Goal: Task Accomplishment & Management: Use online tool/utility

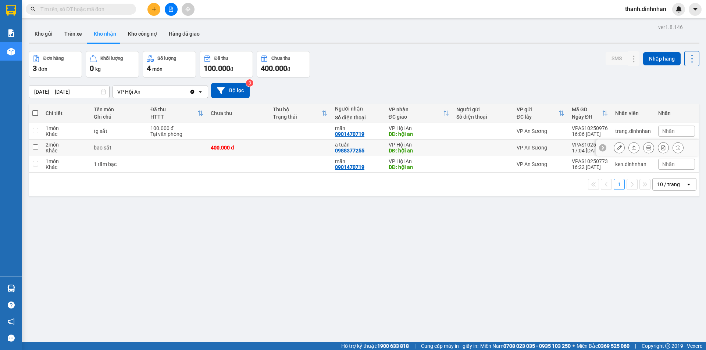
click at [616, 148] on button at bounding box center [619, 147] width 10 height 13
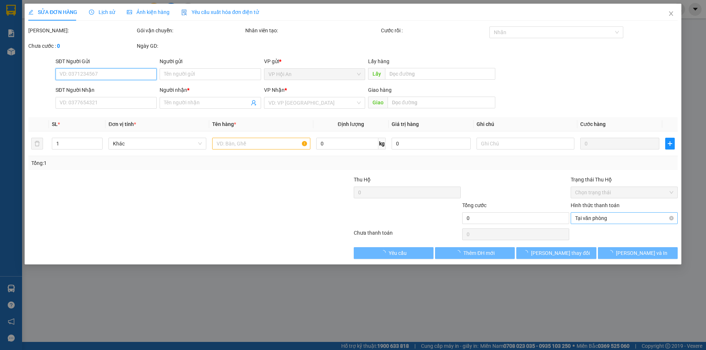
click at [607, 219] on span "Tại văn phòng" at bounding box center [624, 218] width 98 height 11
type input "0988377255"
type input "a tuấn"
type input "hội an"
type input "400.000"
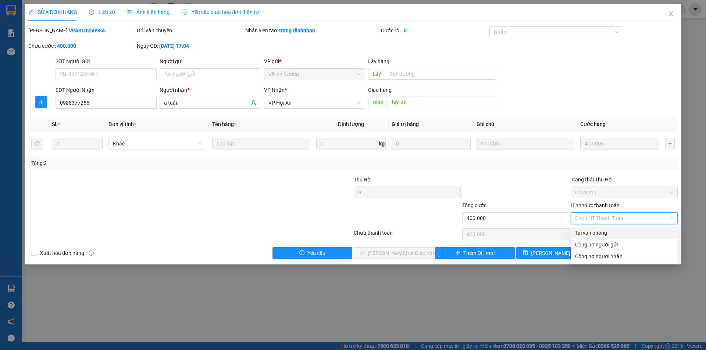
click at [597, 232] on div "Tại văn phòng" at bounding box center [624, 233] width 98 height 8
type input "0"
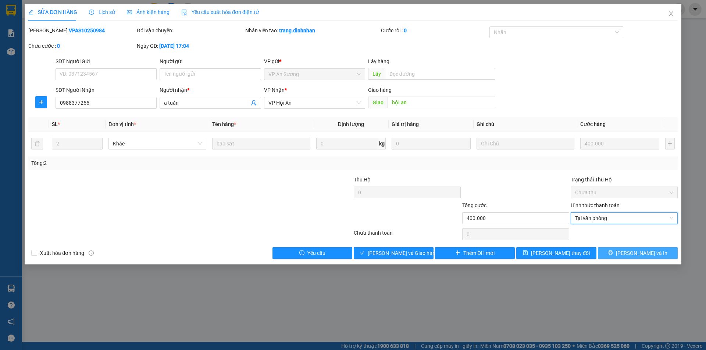
click at [634, 253] on span "[PERSON_NAME] và In" at bounding box center [641, 253] width 51 height 8
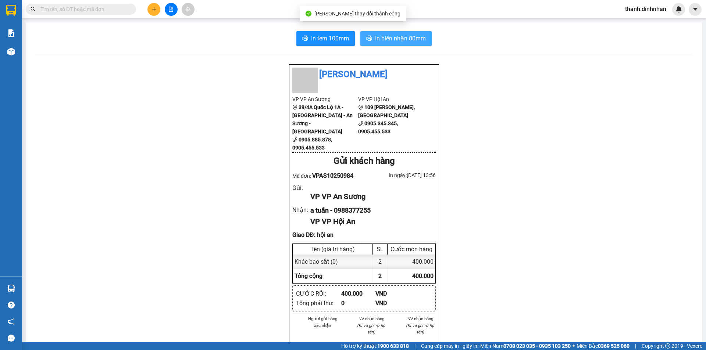
click at [377, 39] on span "In biên nhận 80mm" at bounding box center [400, 38] width 51 height 9
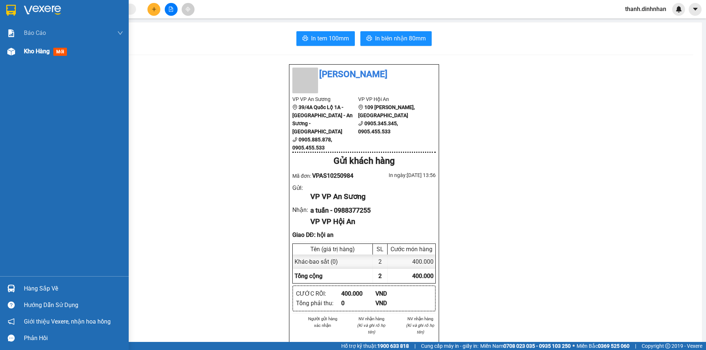
click at [42, 53] on span "Kho hàng" at bounding box center [37, 51] width 26 height 7
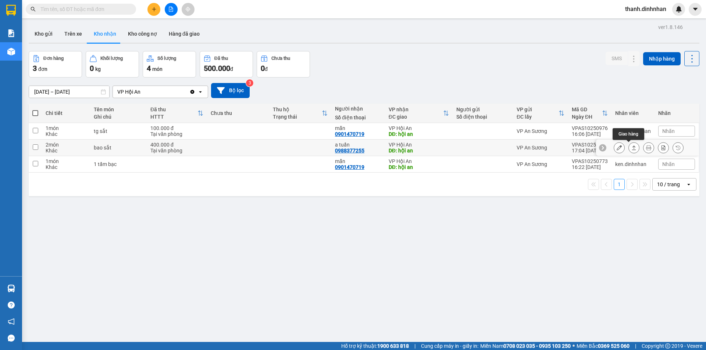
click at [628, 147] on button at bounding box center [633, 147] width 10 height 13
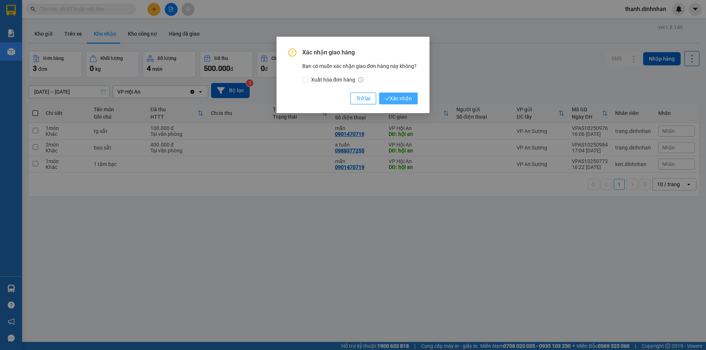
click at [405, 98] on span "Xác nhận" at bounding box center [398, 98] width 27 height 8
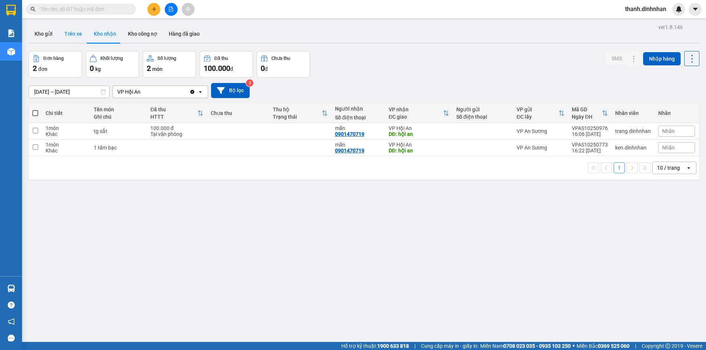
click at [75, 38] on button "Trên xe" at bounding box center [72, 34] width 29 height 18
type input "[DATE] – [DATE]"
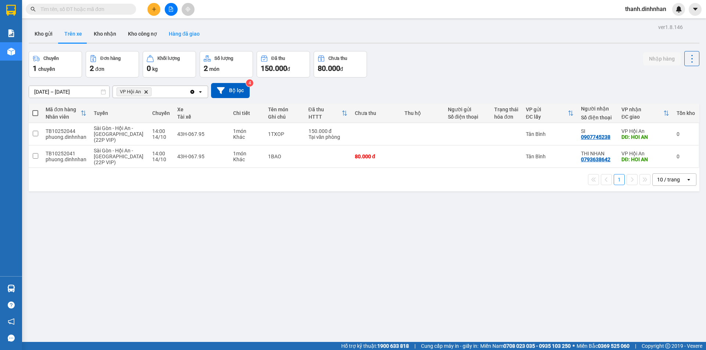
click at [186, 37] on button "Hàng đã giao" at bounding box center [184, 34] width 43 height 18
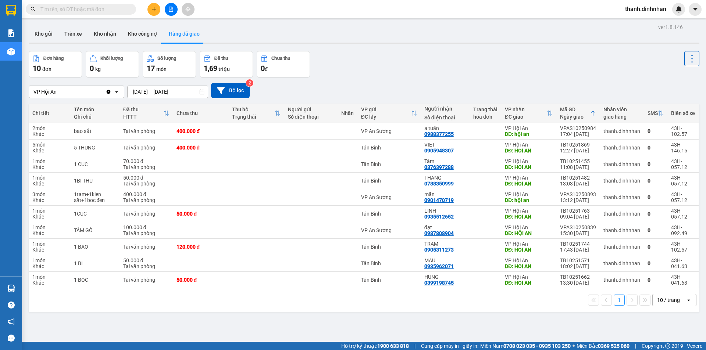
click at [177, 93] on input "[DATE] – [DATE]" at bounding box center [168, 92] width 80 height 12
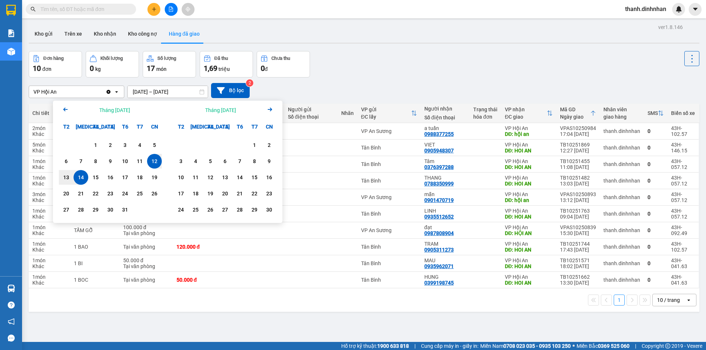
click at [79, 177] on div "14" at bounding box center [81, 177] width 10 height 9
type input "[DATE] – [DATE]"
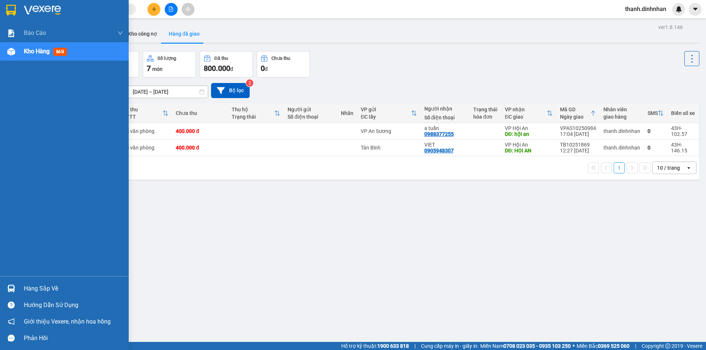
click at [25, 56] on div "Kho hàng mới" at bounding box center [73, 51] width 99 height 18
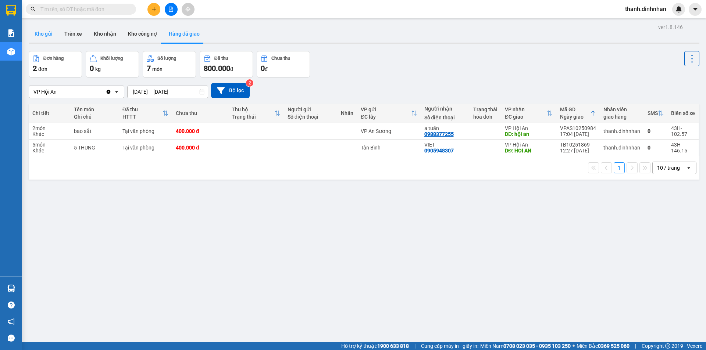
click at [51, 36] on button "Kho gửi" at bounding box center [44, 34] width 30 height 18
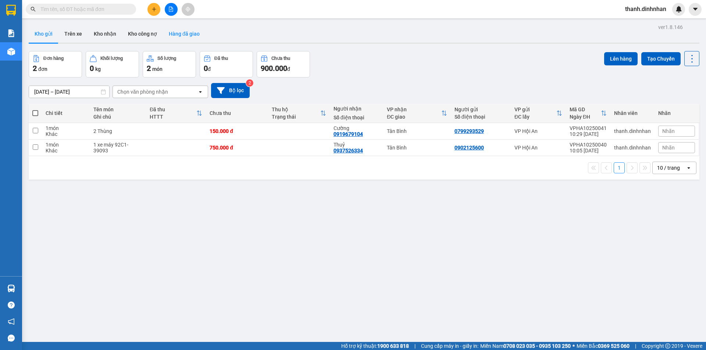
click at [186, 35] on button "Hàng đã giao" at bounding box center [184, 34] width 43 height 18
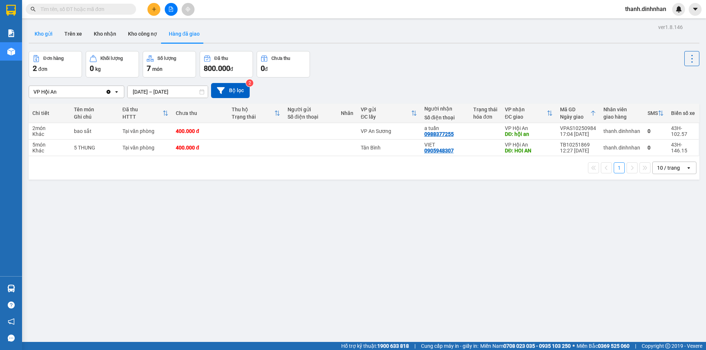
click at [41, 35] on button "Kho gửi" at bounding box center [44, 34] width 30 height 18
